Goal: Navigation & Orientation: Find specific page/section

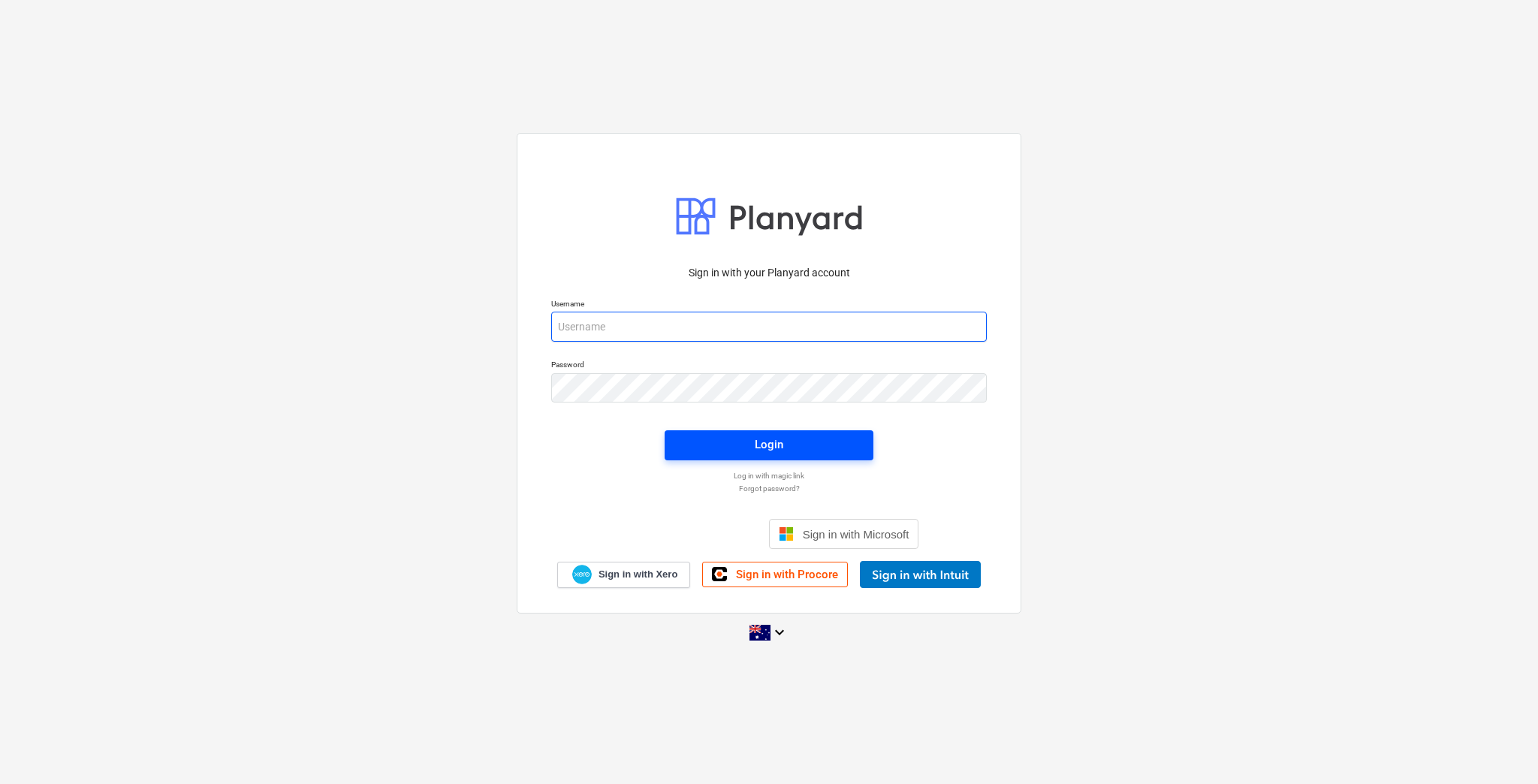
type input "[EMAIL_ADDRESS][DOMAIN_NAME]"
click at [773, 448] on div "Login" at bounding box center [769, 444] width 28 height 19
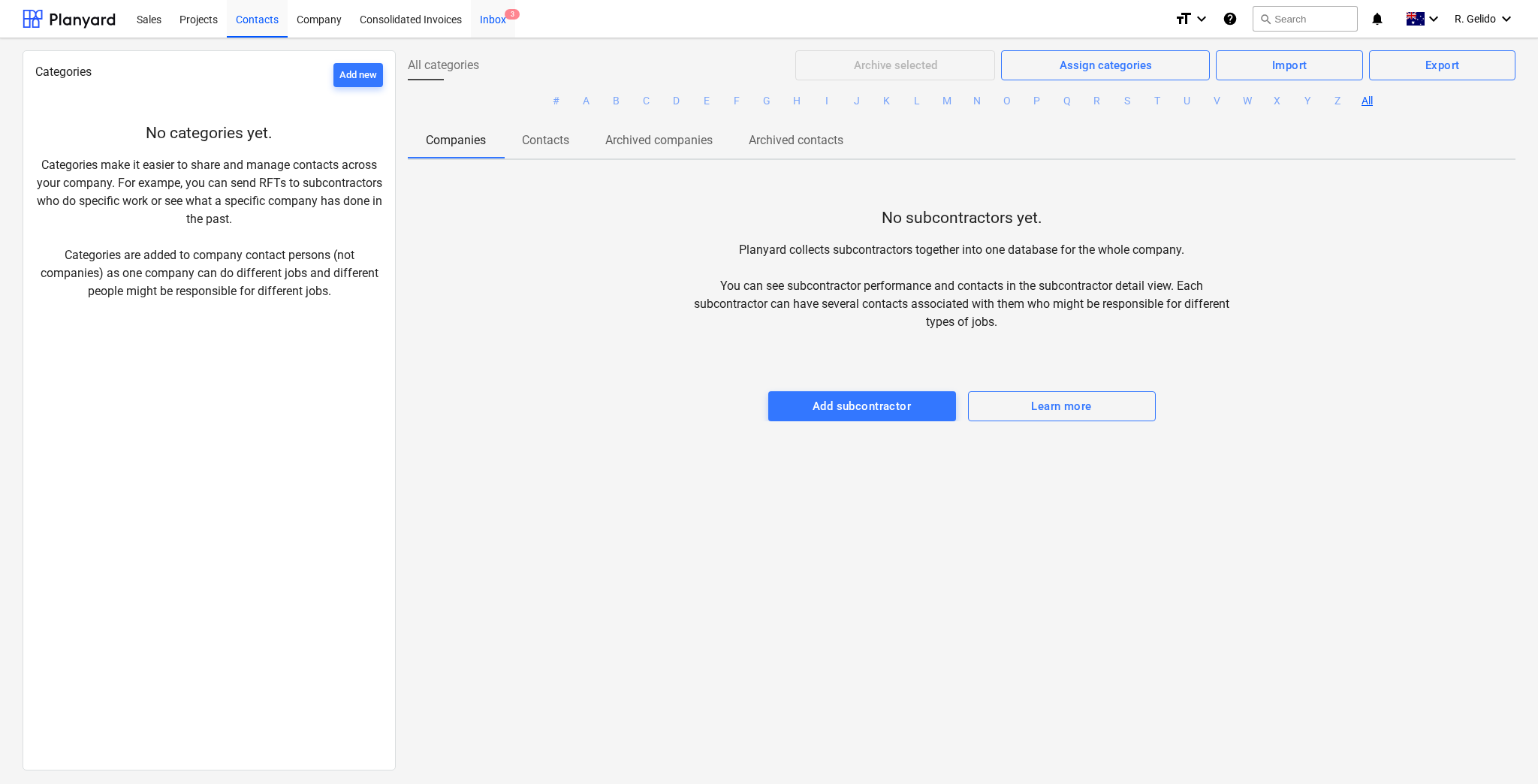
click at [489, 20] on div "Inbox 3" at bounding box center [493, 18] width 44 height 38
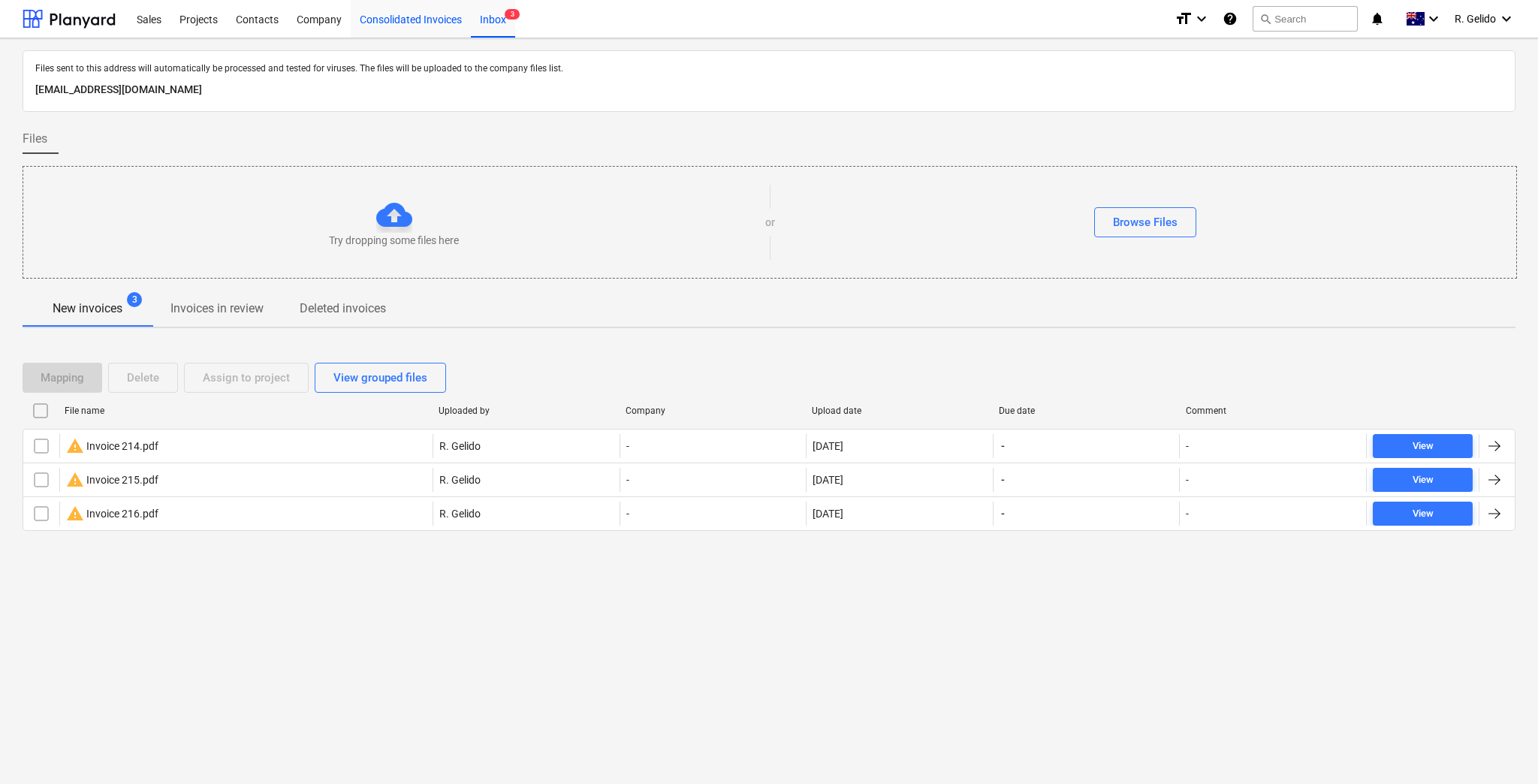
click at [404, 27] on div "Consolidated Invoices" at bounding box center [411, 18] width 120 height 38
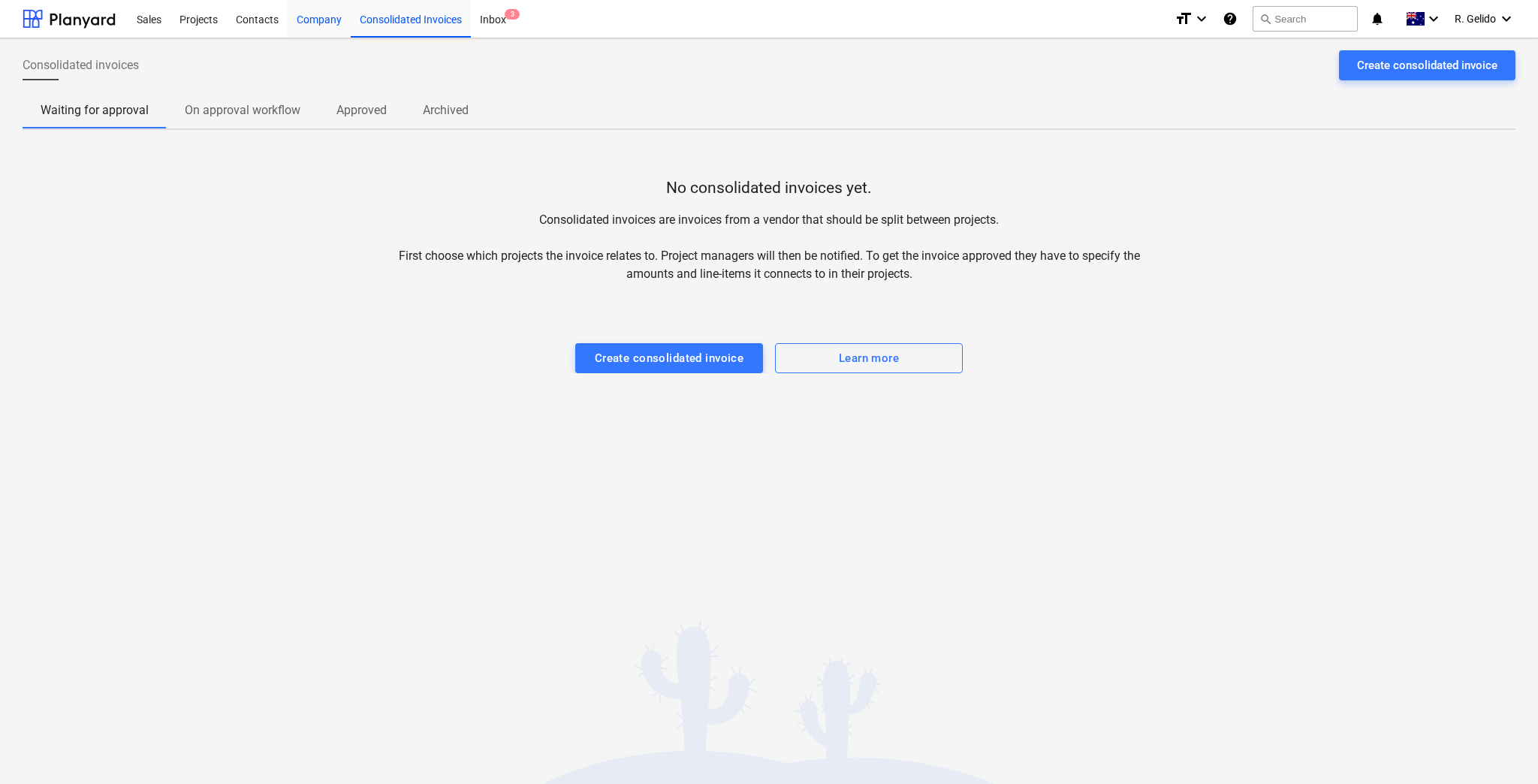
click at [328, 21] on div "Company" at bounding box center [319, 18] width 63 height 38
